Goal: Navigation & Orientation: Find specific page/section

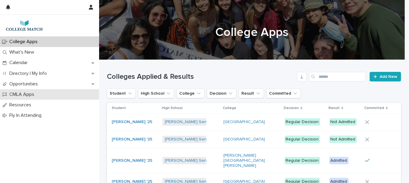
click at [28, 95] on p "CMLA Apps" at bounding box center [23, 95] width 32 height 6
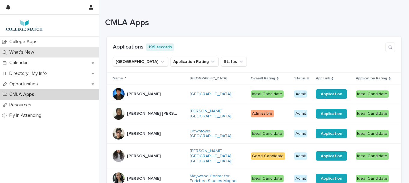
click at [22, 52] on p "What's New" at bounding box center [23, 52] width 32 height 6
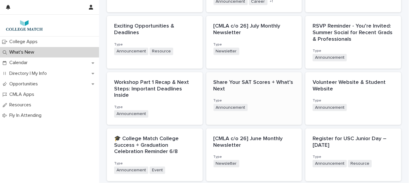
scroll to position [180, 0]
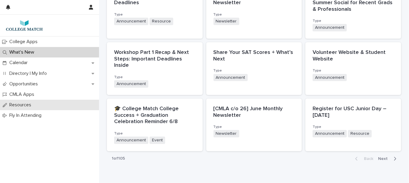
click at [19, 104] on p "Resources" at bounding box center [21, 105] width 29 height 6
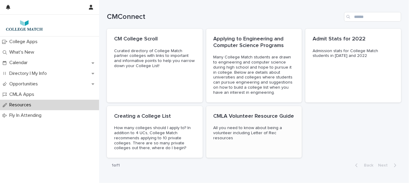
scroll to position [19, 0]
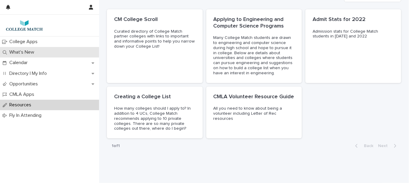
click at [20, 52] on p "What's New" at bounding box center [23, 52] width 32 height 6
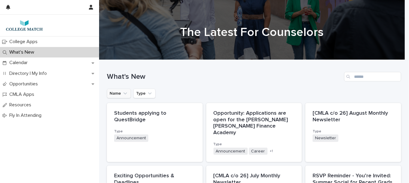
click at [112, 92] on button "Name" at bounding box center [119, 94] width 24 height 10
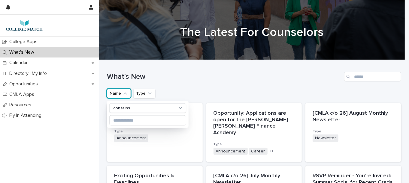
click at [215, 79] on h1 "What's New" at bounding box center [224, 77] width 235 height 9
